Goal: Task Accomplishment & Management: Use online tool/utility

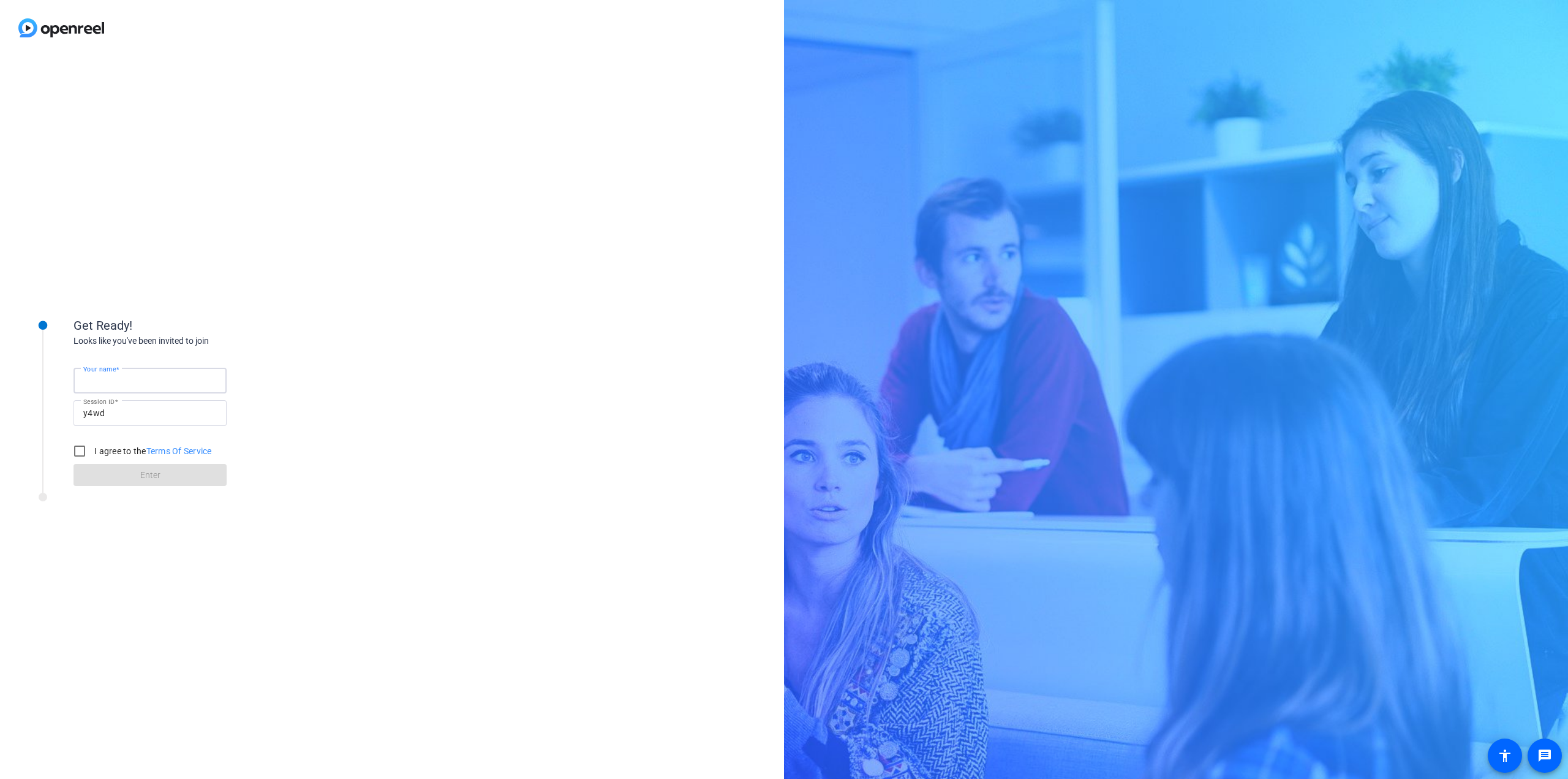
click at [156, 374] on input "Your name" at bounding box center [150, 381] width 133 height 15
click at [173, 381] on input "Your name" at bounding box center [150, 381] width 133 height 15
type input "[PERSON_NAME]"
click at [80, 448] on input "I agree to the Terms Of Service" at bounding box center [79, 451] width 24 height 24
checkbox input "true"
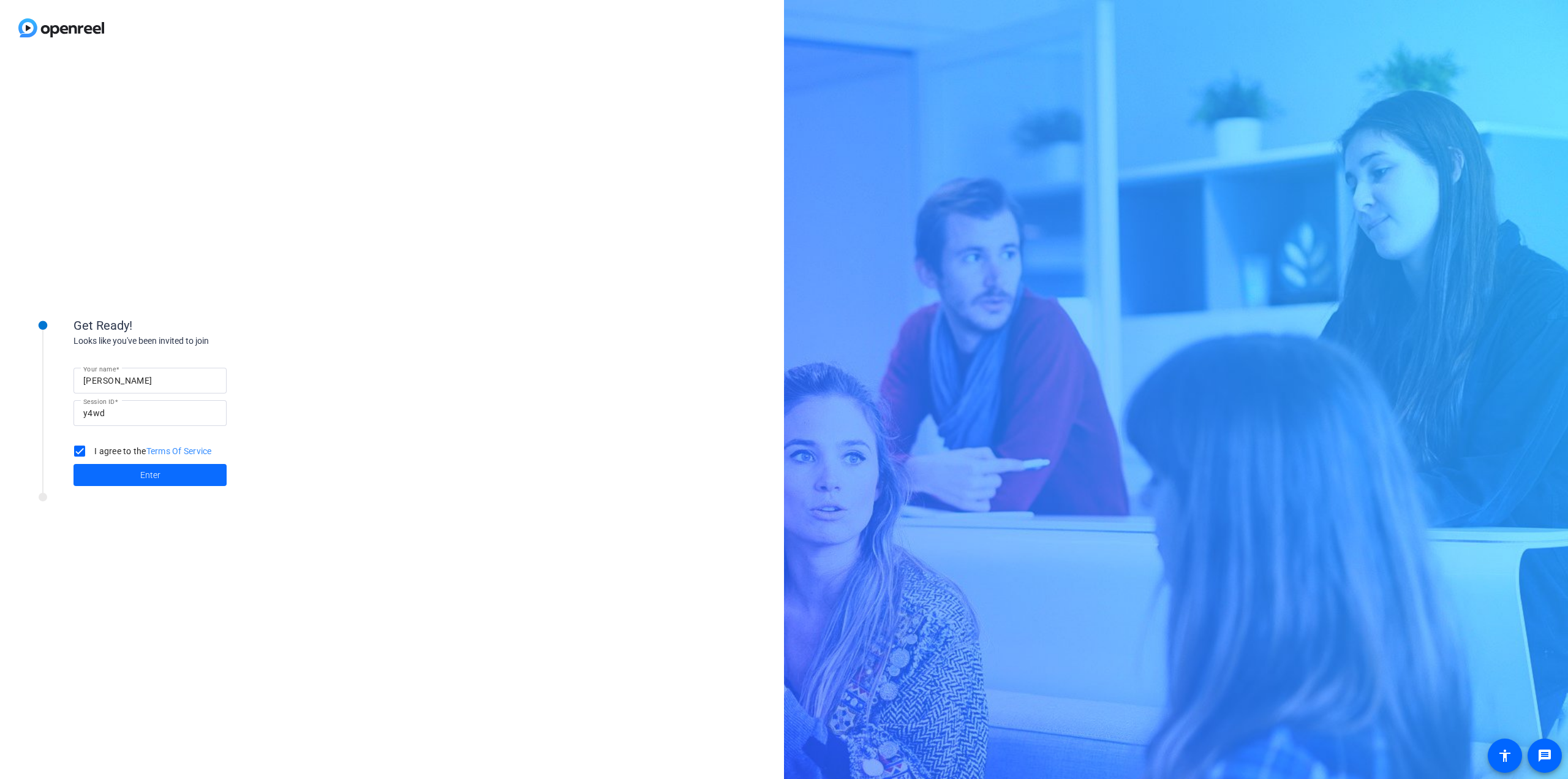
click at [141, 481] on span "Enter" at bounding box center [151, 476] width 20 height 13
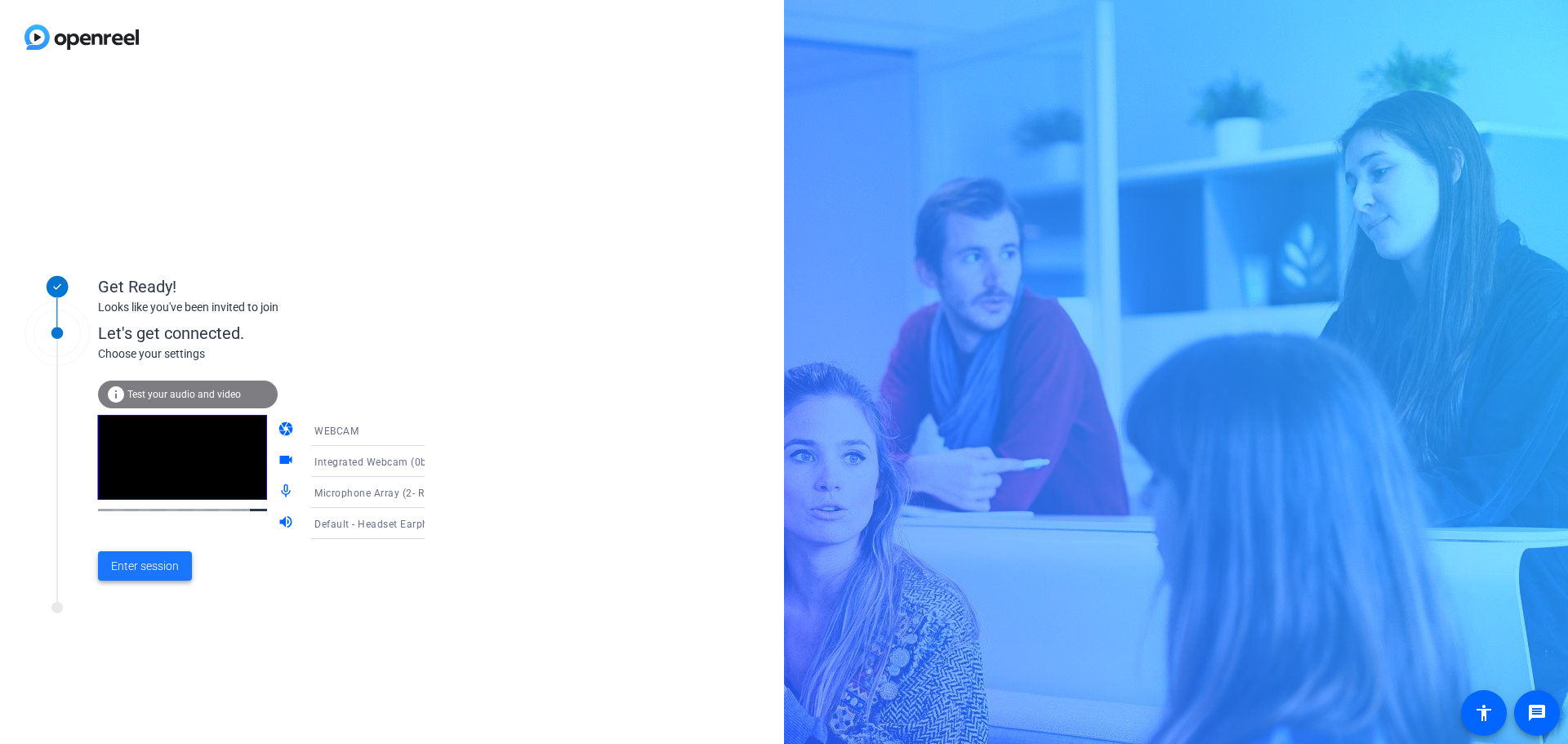
click at [154, 565] on span "Enter session" at bounding box center [145, 566] width 68 height 17
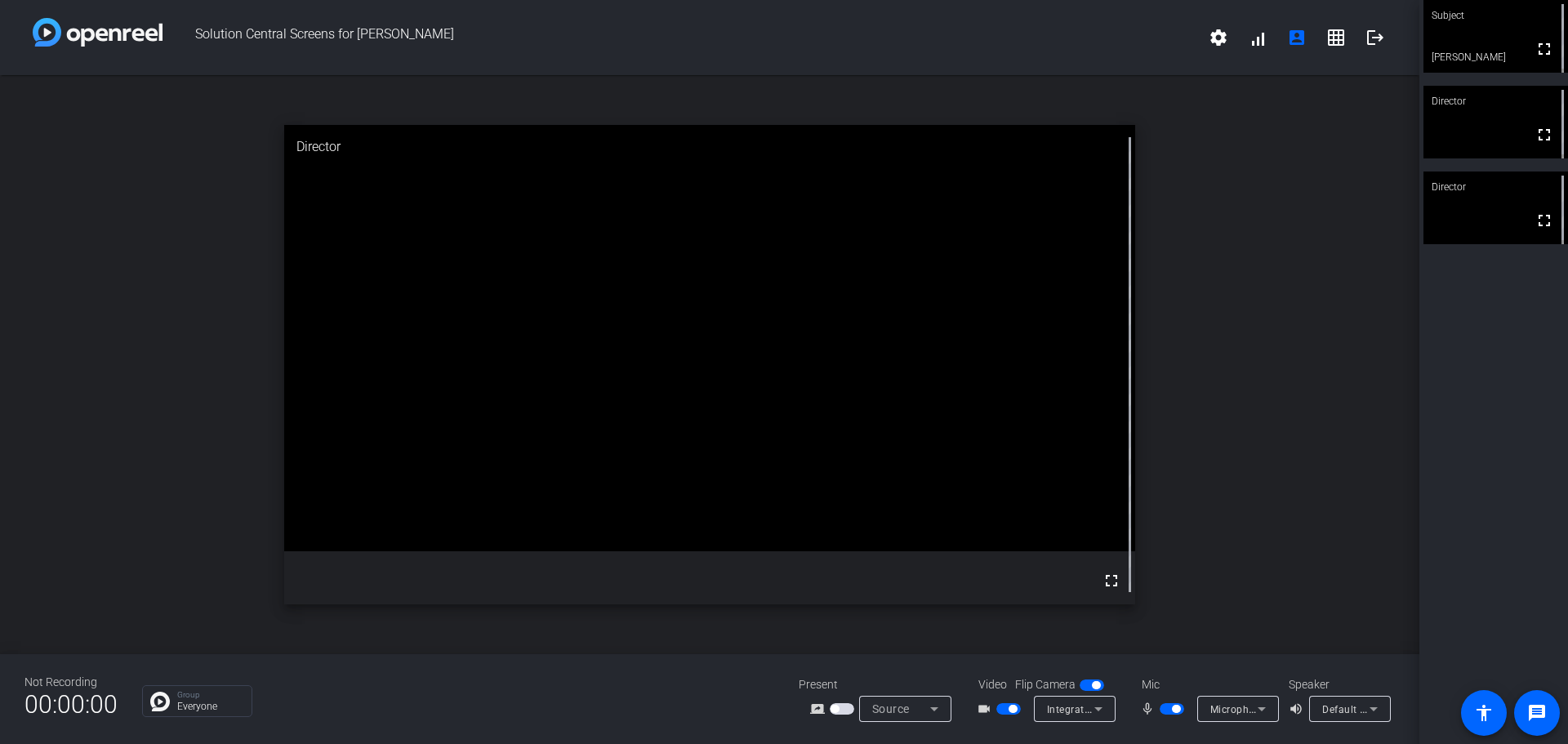
click at [844, 712] on span "button" at bounding box center [842, 709] width 25 height 11
